Goal: Find specific page/section: Find specific page/section

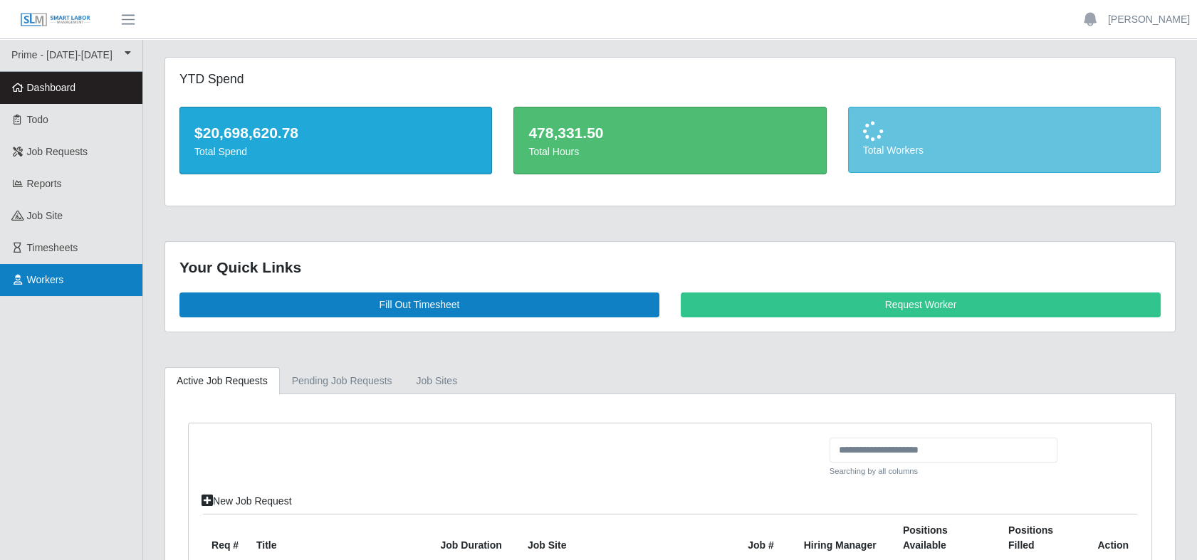
click at [50, 274] on span "Workers" at bounding box center [45, 279] width 37 height 11
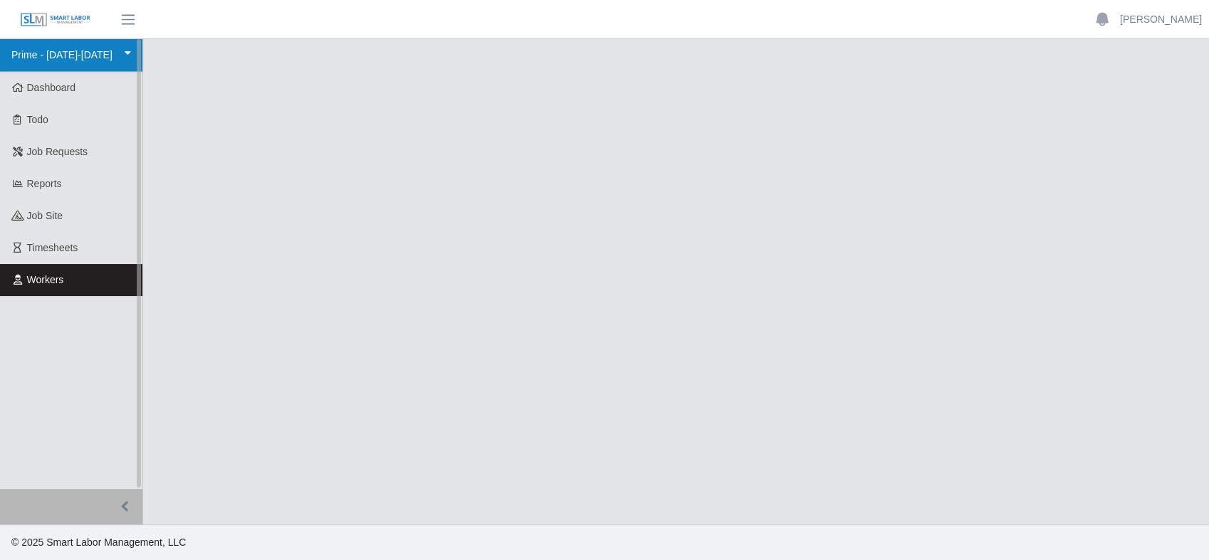
click at [78, 57] on link "Prime - [DATE]-[DATE]" at bounding box center [71, 55] width 142 height 33
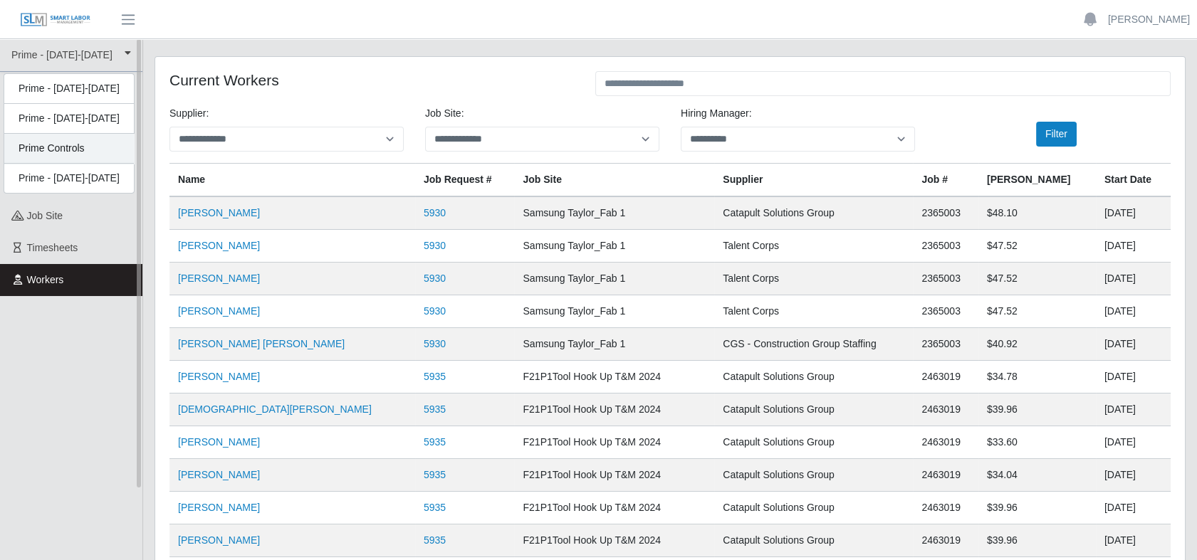
click at [63, 164] on div "Prime Controls" at bounding box center [69, 178] width 130 height 29
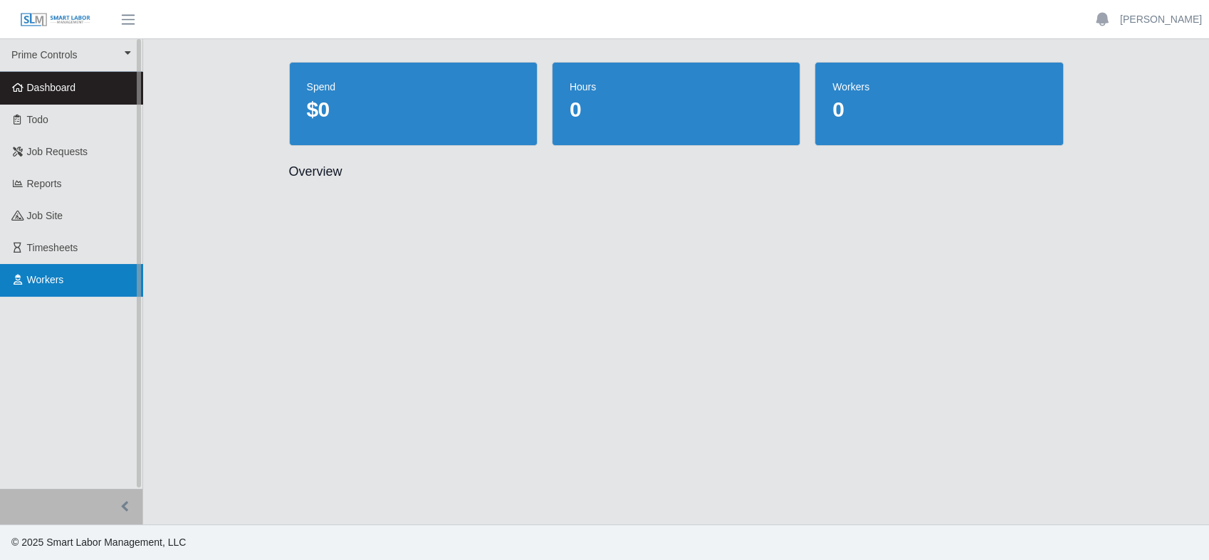
click at [44, 285] on span "Workers" at bounding box center [45, 279] width 37 height 11
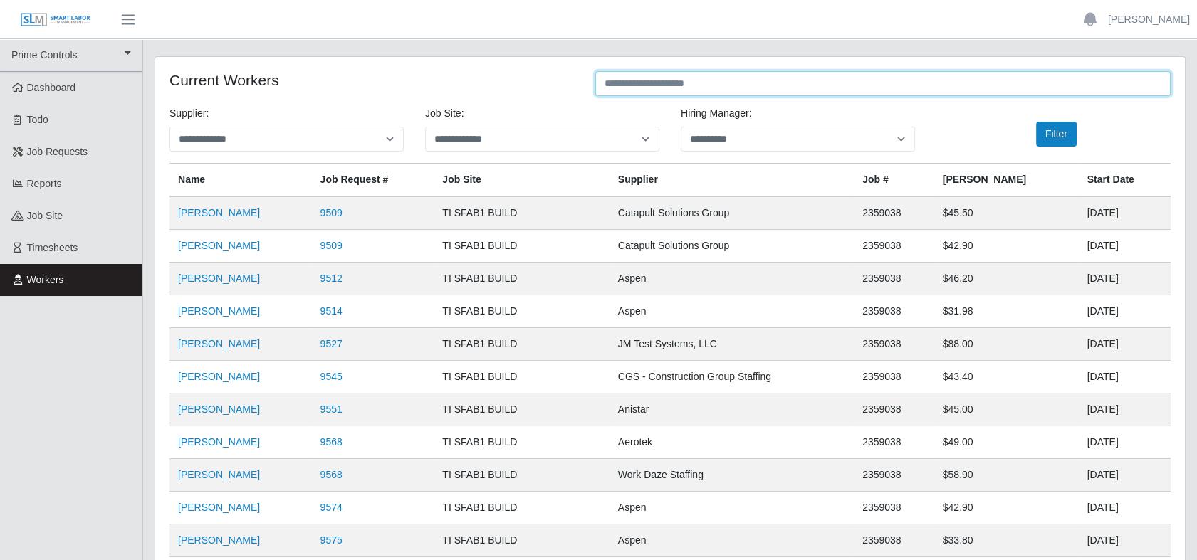
click at [645, 83] on input "text" at bounding box center [882, 83] width 575 height 25
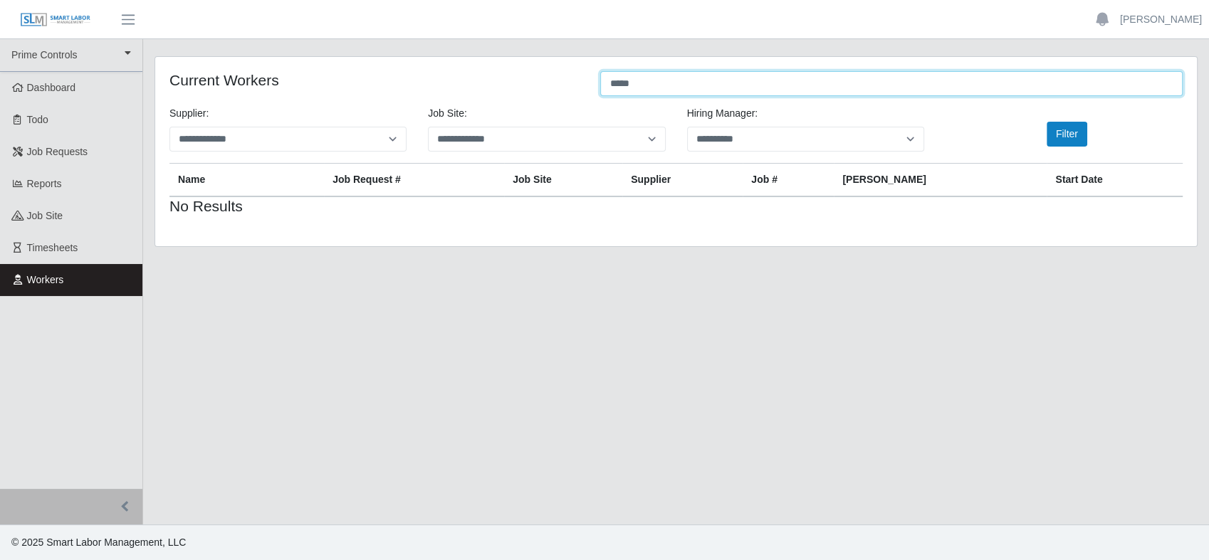
drag, startPoint x: 645, startPoint y: 82, endPoint x: 525, endPoint y: 85, distance: 119.7
click at [525, 85] on div "Current Workers *****" at bounding box center [676, 85] width 1034 height 28
type input "***"
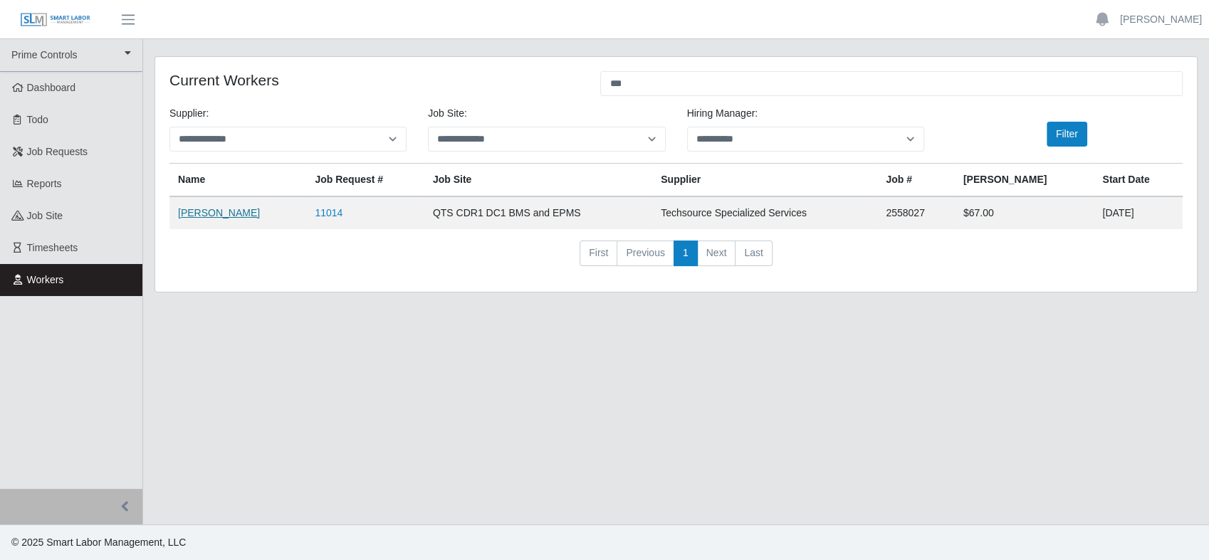
click at [228, 214] on link "Debra Rodriguez" at bounding box center [219, 212] width 82 height 11
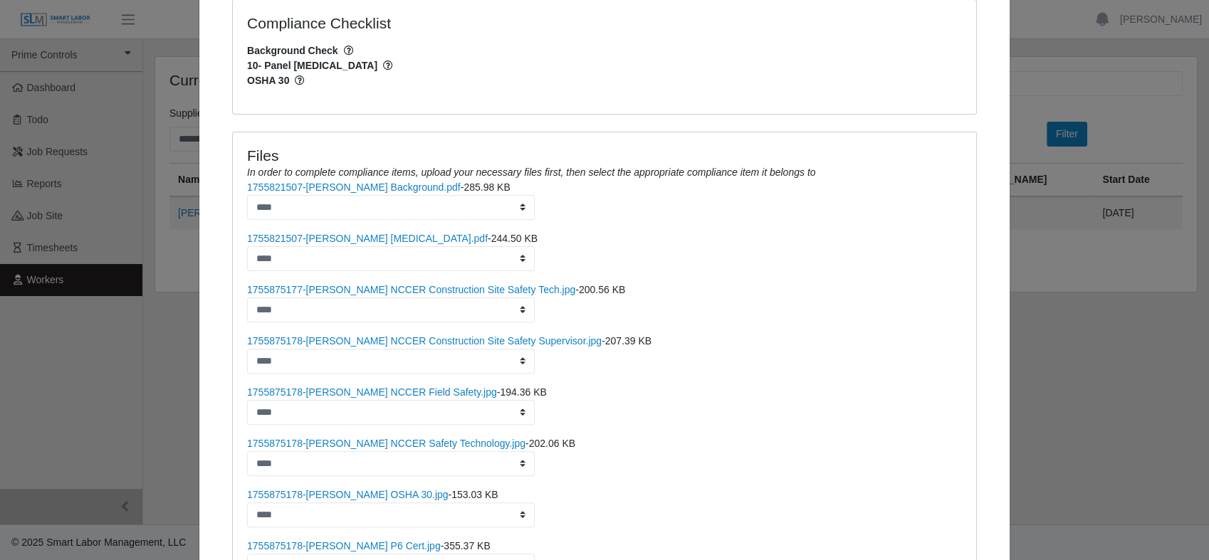
scroll to position [395, 0]
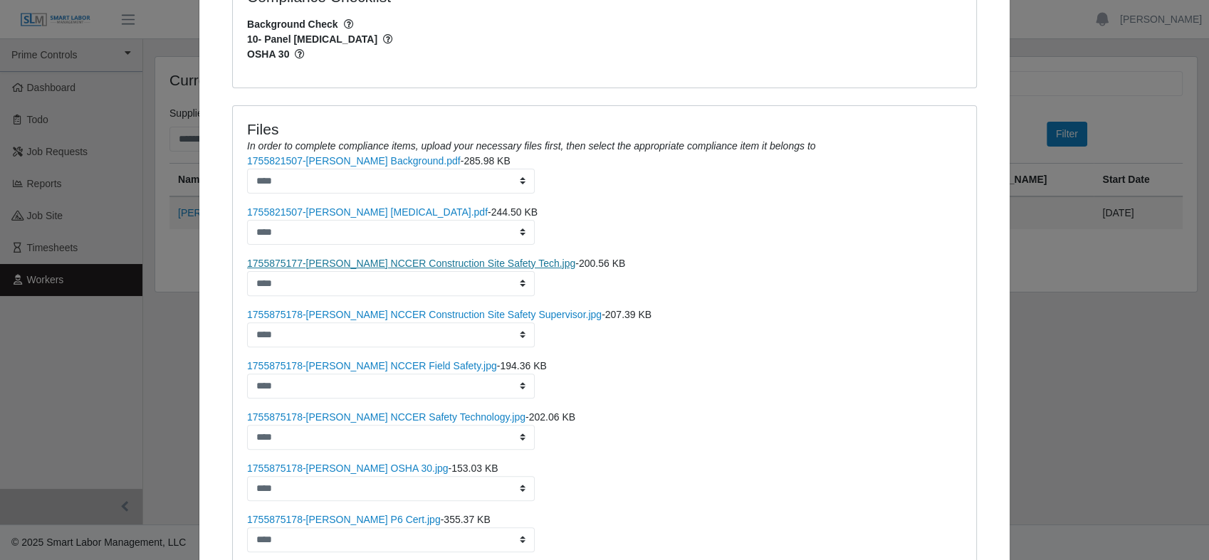
click at [482, 258] on link "1755875177-Debra Rodriguez NCCER Construction Site Safety Tech.jpg" at bounding box center [411, 263] width 328 height 11
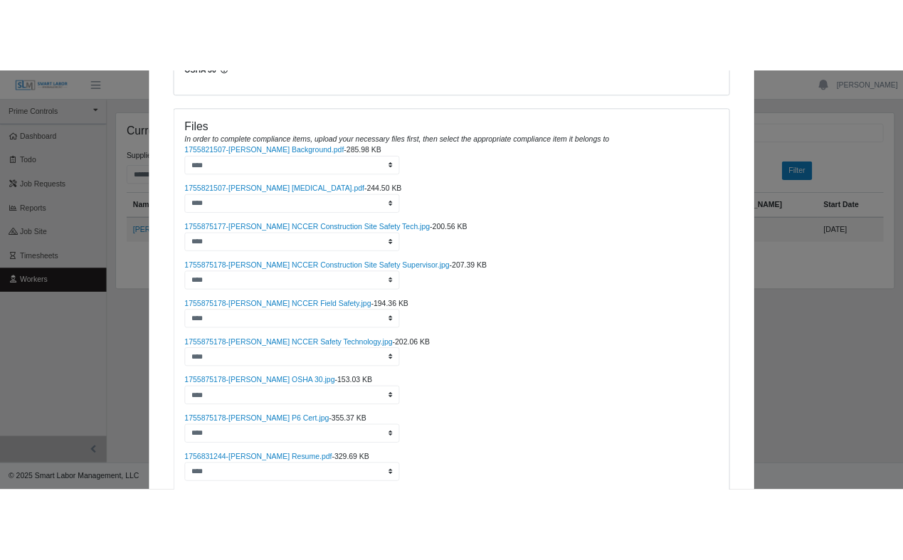
scroll to position [552, 0]
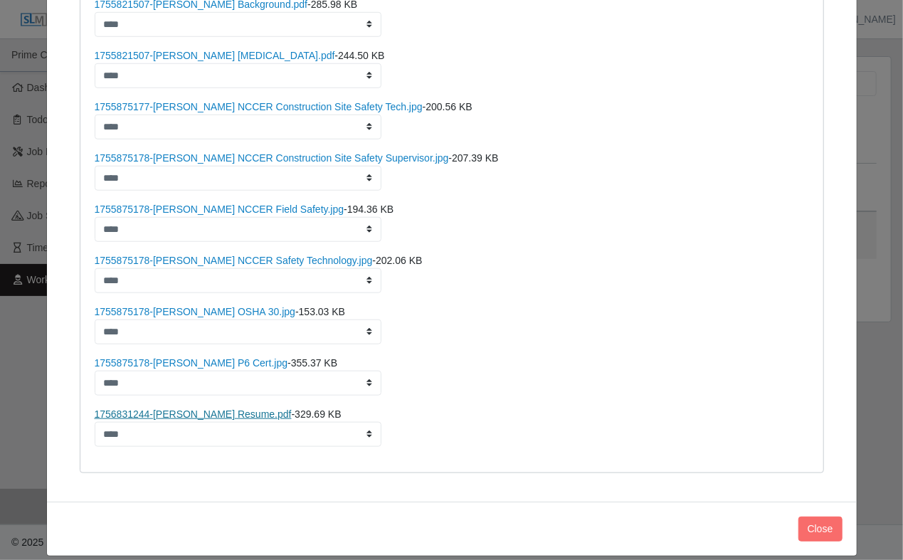
drag, startPoint x: 235, startPoint y: 295, endPoint x: 243, endPoint y: 400, distance: 105.7
drag, startPoint x: 291, startPoint y: 238, endPoint x: 264, endPoint y: 241, distance: 27.3
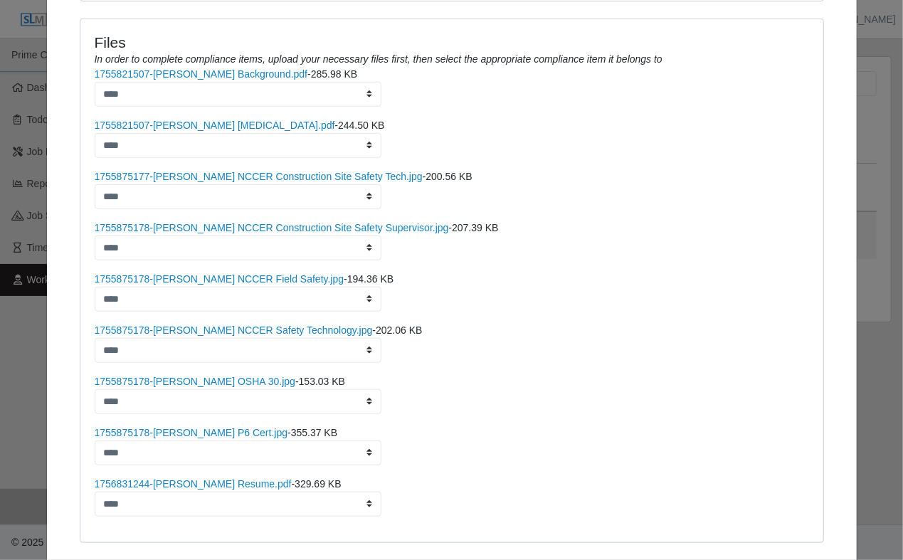
scroll to position [473, 0]
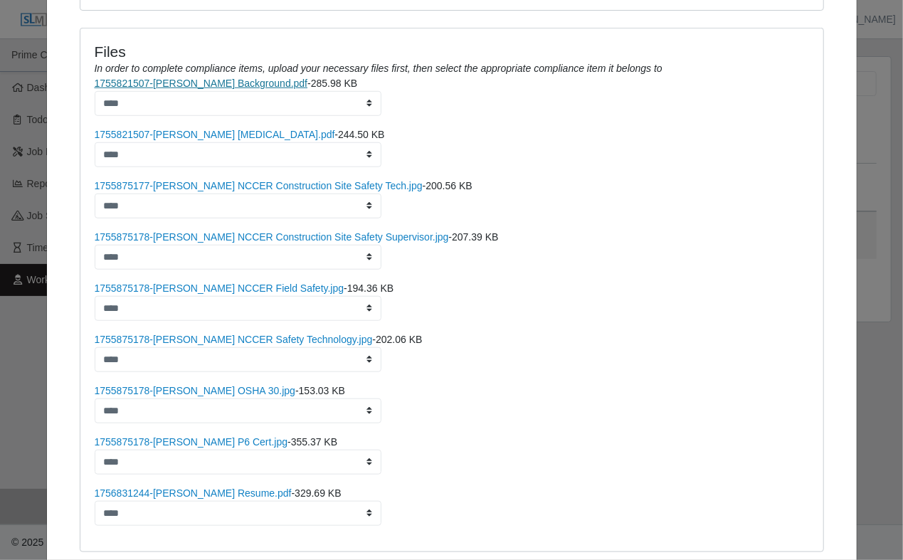
click at [258, 78] on link "1755821507-Debra Rodriguez Background.pdf" at bounding box center [202, 83] width 214 height 11
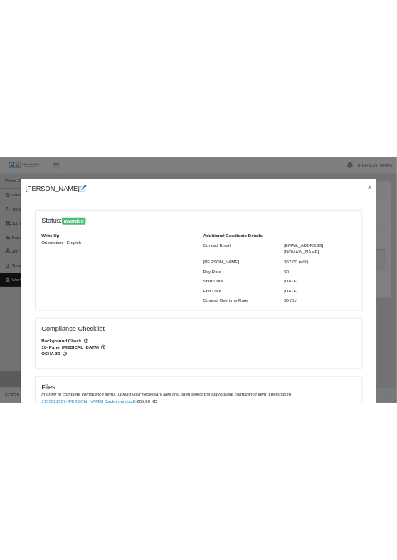
scroll to position [0, 0]
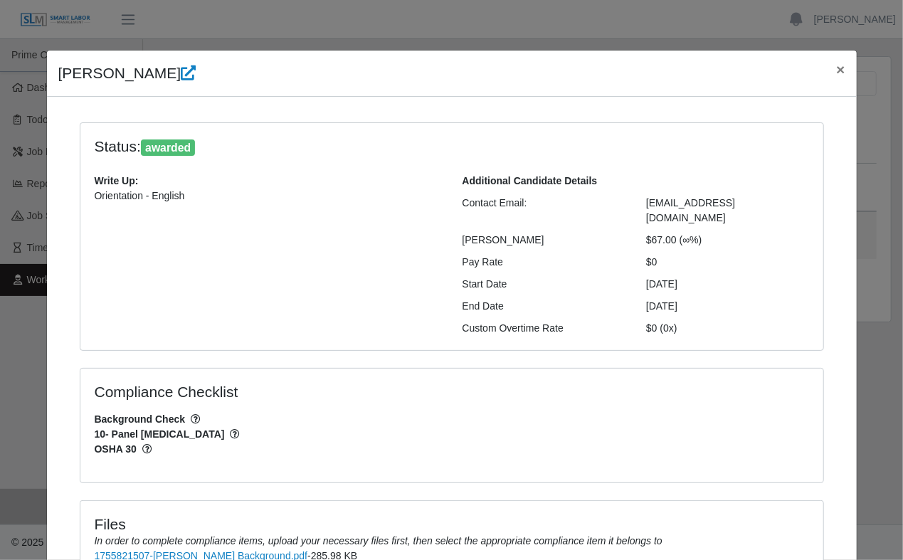
drag, startPoint x: 165, startPoint y: 70, endPoint x: 43, endPoint y: 70, distance: 121.7
click at [47, 70] on div "Debra Rodriguez ×" at bounding box center [452, 74] width 810 height 46
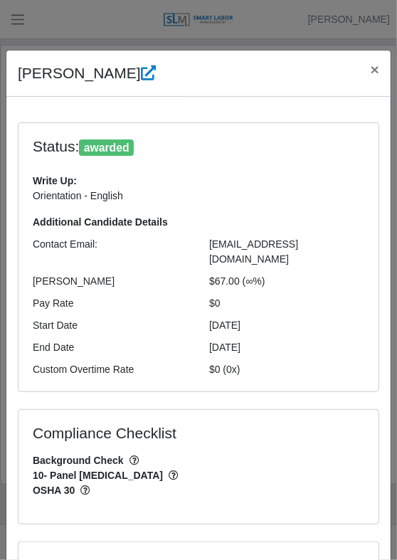
copy h4 "Debra Rodriguez"
